Goal: Task Accomplishment & Management: Use online tool/utility

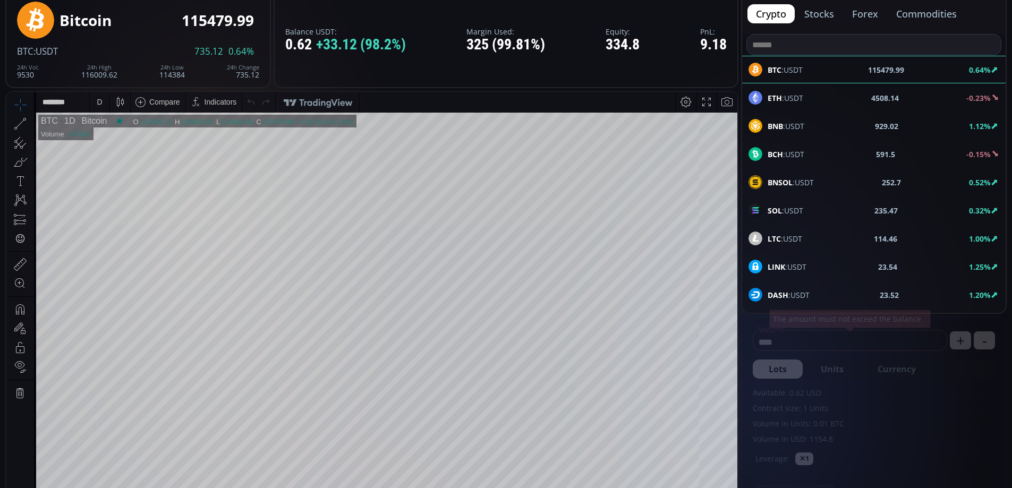
scroll to position [333, 0]
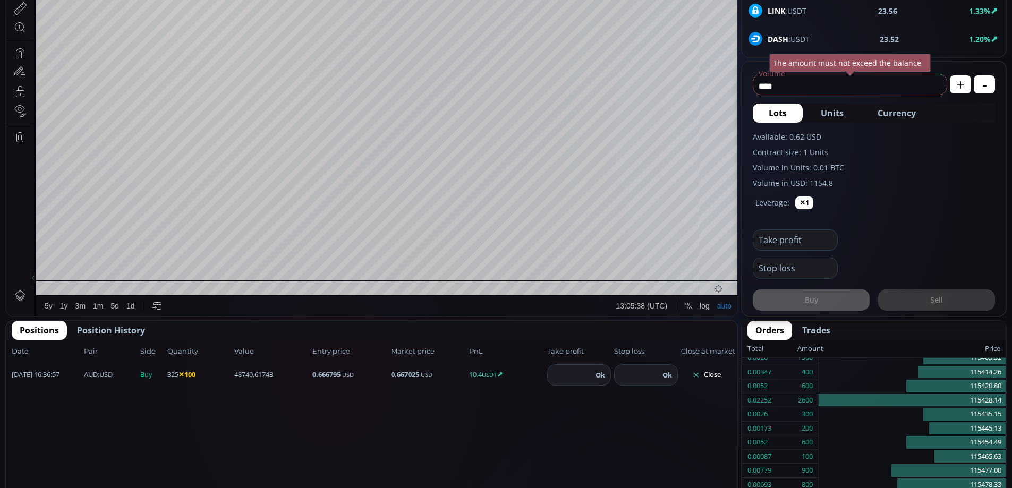
click at [707, 377] on button "Close" at bounding box center [706, 375] width 51 height 17
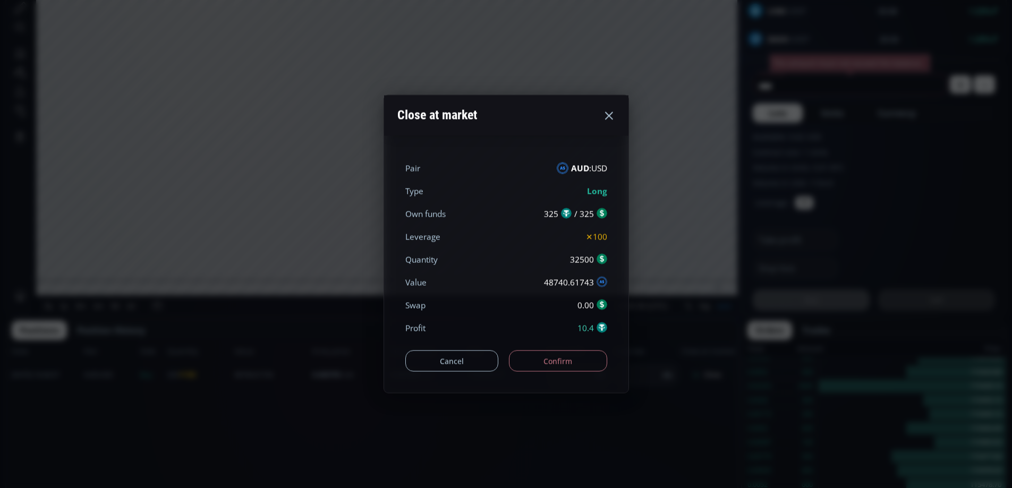
click at [562, 363] on button "Confirm" at bounding box center [558, 361] width 98 height 21
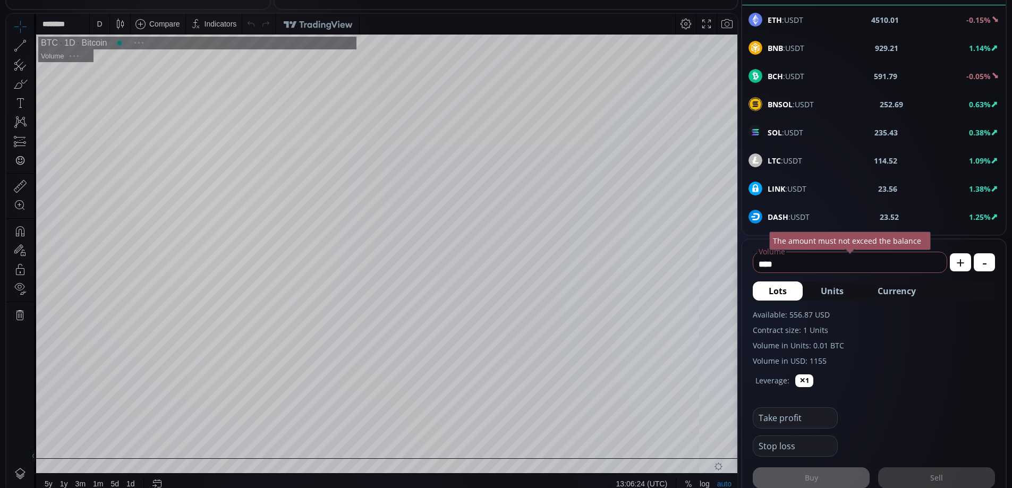
scroll to position [286, 0]
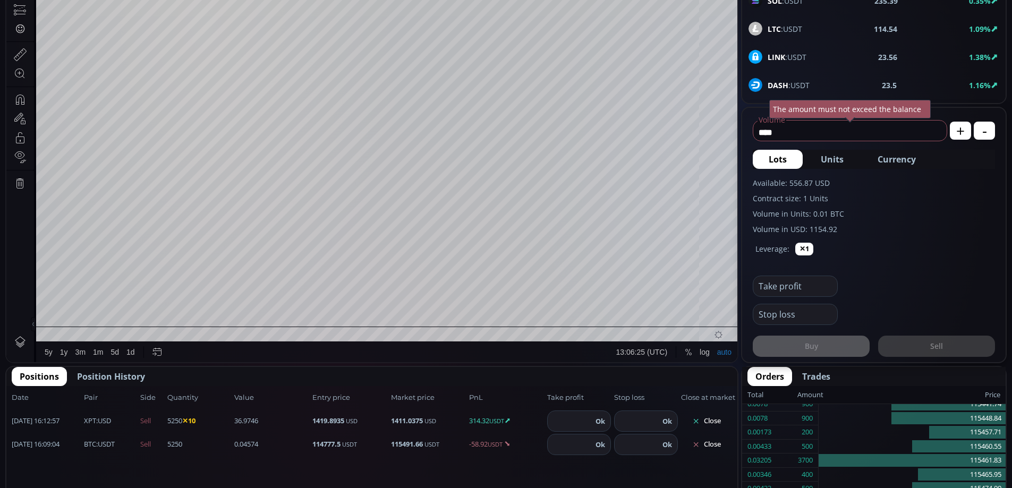
click at [708, 419] on button "Close" at bounding box center [706, 421] width 51 height 17
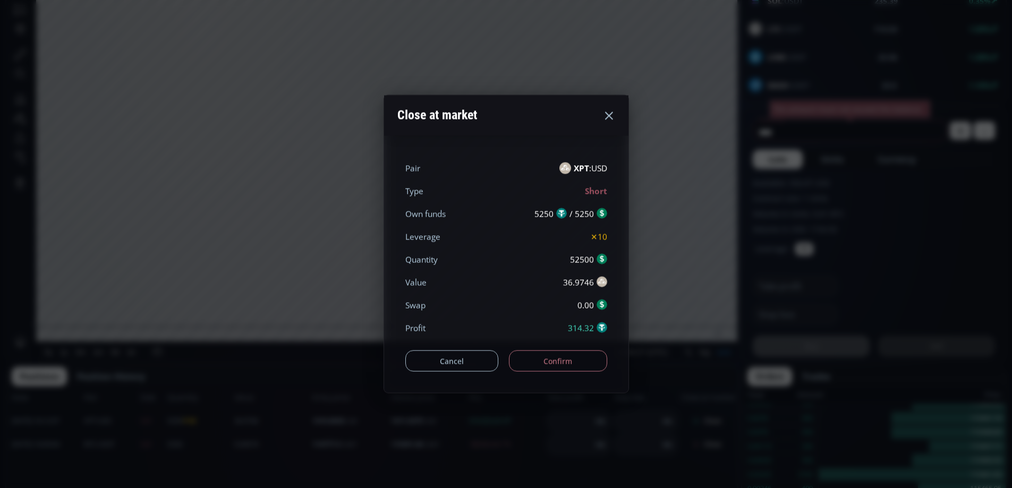
click at [578, 359] on button "Confirm" at bounding box center [558, 361] width 98 height 21
